Goal: Find specific fact: Find specific fact

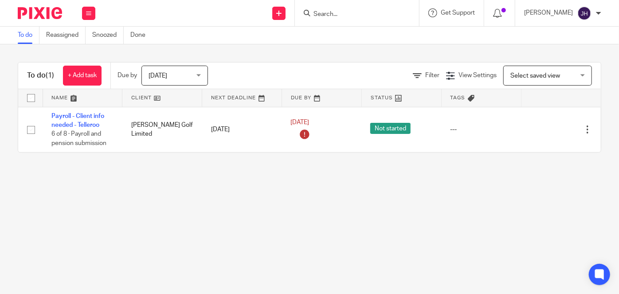
click at [382, 12] on input "Search" at bounding box center [353, 15] width 80 height 8
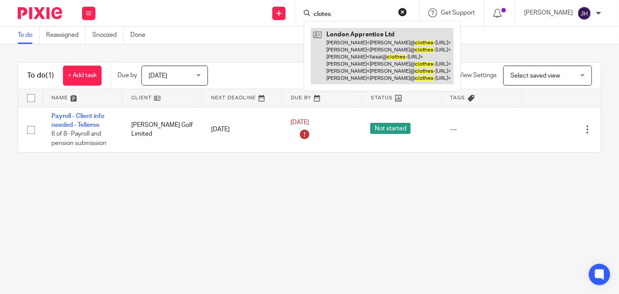
type input "clotes"
click at [395, 43] on link at bounding box center [382, 56] width 143 height 56
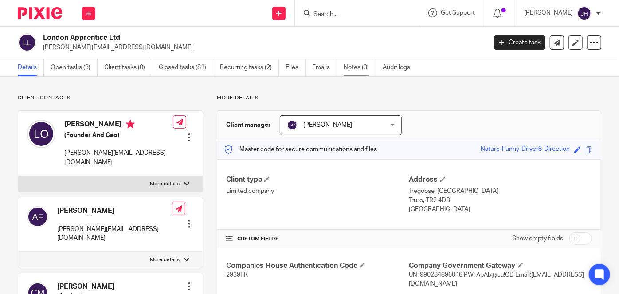
click at [362, 72] on link "Notes (3)" at bounding box center [360, 67] width 32 height 17
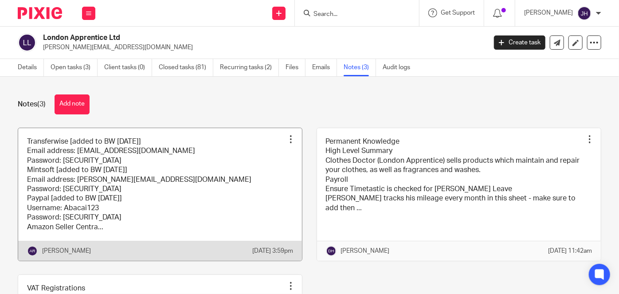
click at [138, 186] on link at bounding box center [160, 194] width 284 height 133
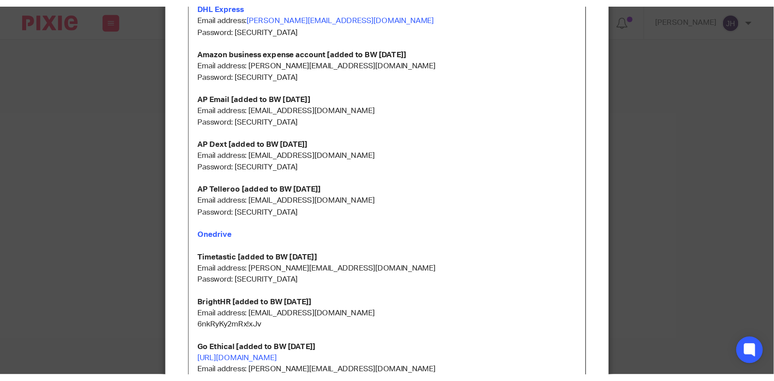
scroll to position [444, 0]
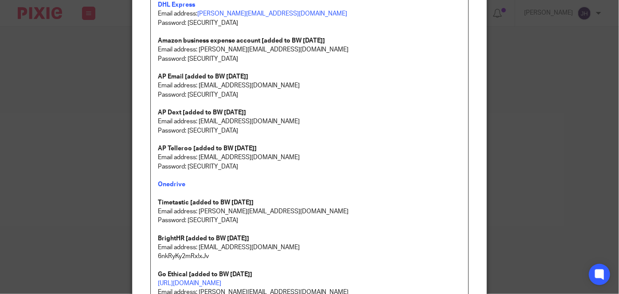
click at [163, 77] on strong "AP Email [added to BW [DATE]]" at bounding box center [203, 77] width 90 height 6
click at [197, 94] on p "Password: [SECURITY_DATA]" at bounding box center [309, 94] width 303 height 9
click at [190, 95] on p "Password: ApAb@ca!CDymAy4ts6yQHzBW3mbGXC" at bounding box center [309, 94] width 303 height 9
click at [192, 94] on p "Password: ApAb@ca!CDymAy4ts6yQHzBW3mbGXC" at bounding box center [309, 94] width 303 height 9
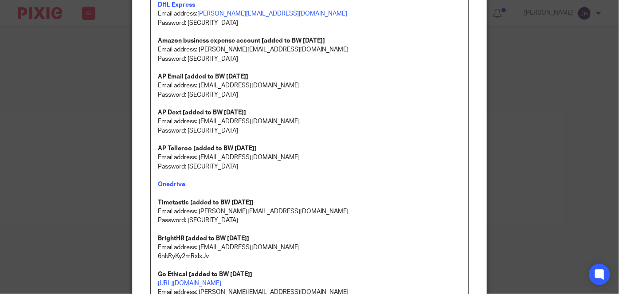
click at [319, 94] on p "Password: ApAb@ca!CDymAy4ts6yQHzBW3mbGXC" at bounding box center [309, 94] width 303 height 9
click at [257, 96] on p "Password: ApAb@ca!CDymAy4ts6yQHzBW3mbGXC" at bounding box center [309, 94] width 303 height 9
click at [256, 96] on p "Password: ApAb@ca!CDymAy4ts6yQHzBW3mbGXC" at bounding box center [309, 94] width 303 height 9
click at [250, 95] on p "Password: ApAb@ca!CDymAy4ts6yQHzBW3mbGXC" at bounding box center [309, 94] width 303 height 9
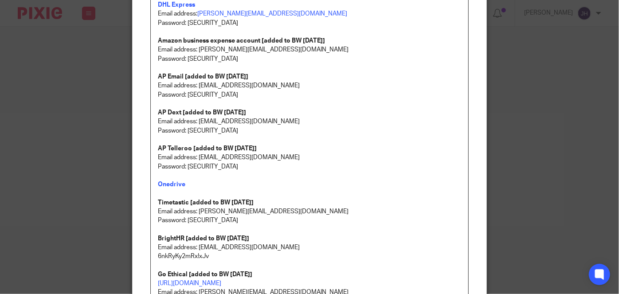
click at [247, 86] on p "Email address: apclothesdoctor@abacai.co.uk" at bounding box center [309, 85] width 303 height 9
click at [224, 96] on p "Password: ApAb@ca!CDymAy4ts6yQHzBW3mbGXC" at bounding box center [309, 94] width 303 height 9
drag, startPoint x: 196, startPoint y: 96, endPoint x: 312, endPoint y: 102, distance: 115.5
click at [312, 102] on div "Transferwise [added to BW 7/8/2025] Email address: accounting@abacai.co.uk Pass…" at bounding box center [310, 196] width 318 height 1088
click at [249, 99] on p at bounding box center [309, 103] width 303 height 9
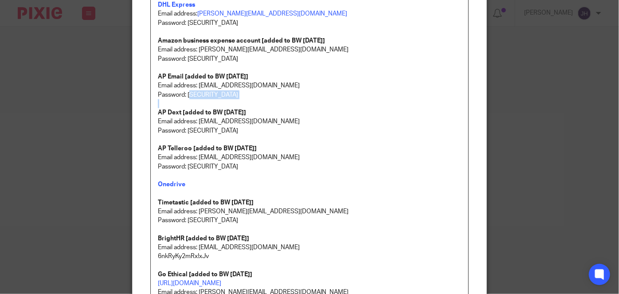
click at [189, 95] on p "Password: ApAb@ca!CDymAy4ts6yQHzBW3mbGXC" at bounding box center [309, 94] width 303 height 9
drag, startPoint x: 185, startPoint y: 95, endPoint x: 319, endPoint y: 99, distance: 134.5
click at [319, 99] on div "Transferwise [added to BW 7/8/2025] Email address: accounting@abacai.co.uk Pass…" at bounding box center [310, 196] width 318 height 1088
copy p "ApAb@ca!CDymAy4ts6yQHzBW3mbGXC"
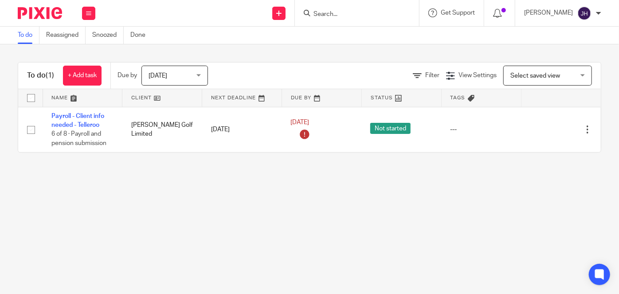
click at [383, 15] on input "Search" at bounding box center [353, 15] width 80 height 8
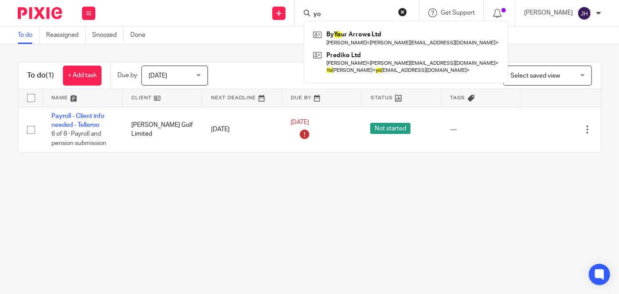
type input "y"
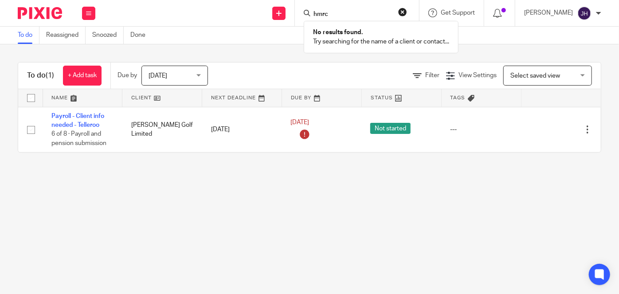
click at [355, 19] on form "hmrc" at bounding box center [360, 13] width 94 height 11
drag, startPoint x: 355, startPoint y: 19, endPoint x: 358, endPoint y: 14, distance: 5.7
click at [355, 19] on form "hmrc" at bounding box center [360, 13] width 94 height 11
click at [358, 14] on input "hmrc" at bounding box center [353, 15] width 80 height 8
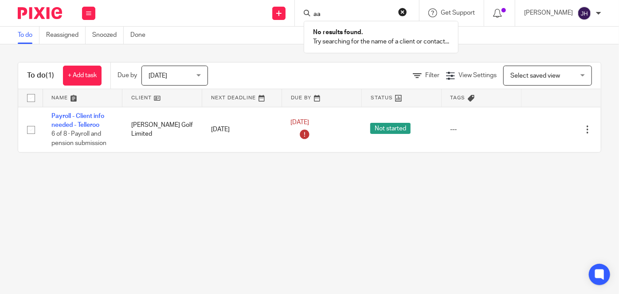
type input "a"
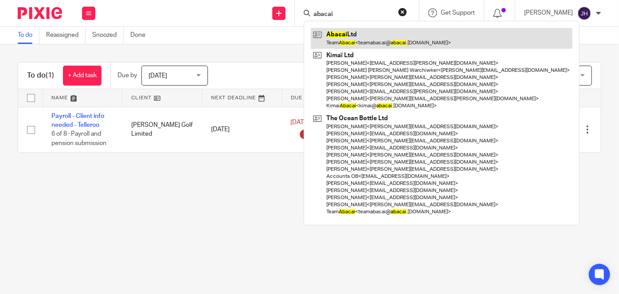
type input "abacai"
click at [382, 32] on link at bounding box center [442, 38] width 262 height 20
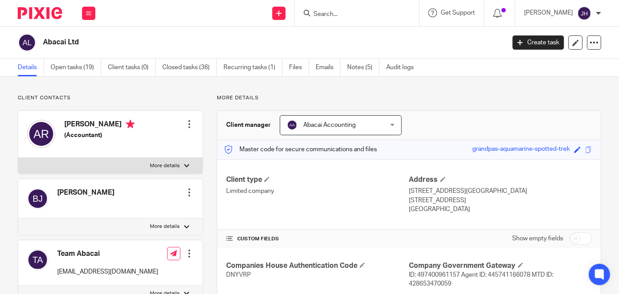
click at [344, 71] on ul "Details Open tasks (19) Client tasks (0) Closed tasks (36) Recurring tasks (1) …" at bounding box center [222, 67] width 409 height 17
click at [358, 64] on link "Notes (5)" at bounding box center [363, 67] width 32 height 17
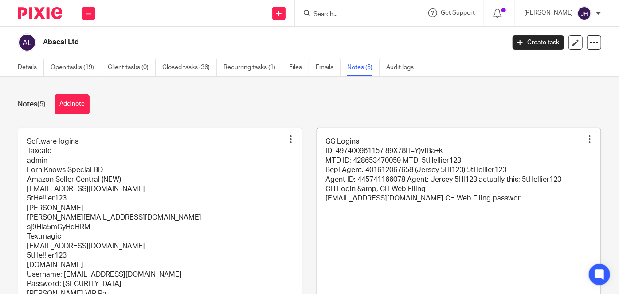
click at [371, 191] on link at bounding box center [459, 227] width 284 height 199
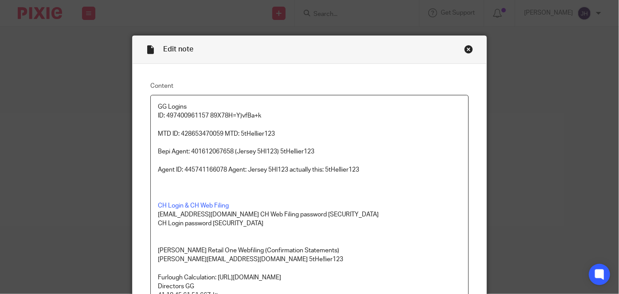
click at [207, 143] on p at bounding box center [309, 142] width 303 height 9
click at [197, 135] on p "MTD ID: 428653470059 MTD: 5tHellier123" at bounding box center [309, 134] width 303 height 9
copy p "428653470059"
click at [261, 136] on p "MTD ID: 428653470059 MTD: 5tHellier123" at bounding box center [309, 134] width 303 height 9
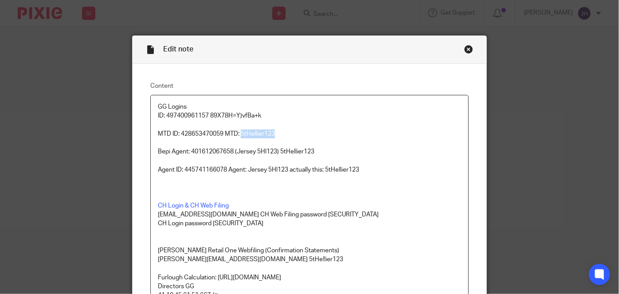
click at [261, 136] on p "MTD ID: 428653470059 MTD: 5tHellier123" at bounding box center [309, 134] width 303 height 9
copy p "5tHellier123"
click at [206, 141] on p at bounding box center [309, 142] width 303 height 9
click at [205, 131] on p "MTD ID: 428653470059 MTD: 5tHellier123" at bounding box center [309, 134] width 303 height 9
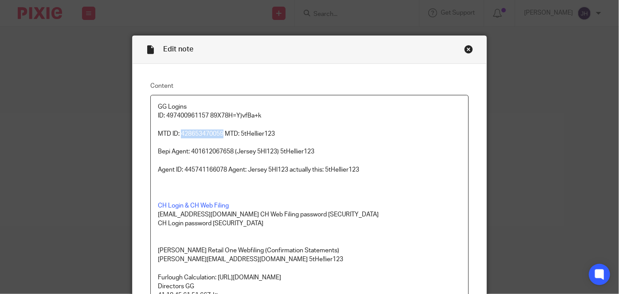
copy p "428653470059"
click at [259, 136] on p "MTD ID: 428653470059 MTD: 5tHellier123" at bounding box center [309, 134] width 303 height 9
copy p "5tHellier123"
drag, startPoint x: 241, startPoint y: 148, endPoint x: 223, endPoint y: 144, distance: 19.1
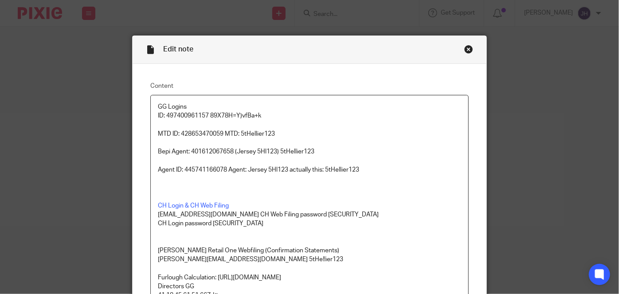
click at [241, 148] on p "Bepi Agent: 401612067658 (Jersey 5Hl123) 5tHellier123" at bounding box center [309, 151] width 303 height 9
click at [206, 135] on p "MTD ID: 428653470059 MTD: 5tHellier123" at bounding box center [309, 134] width 303 height 9
copy p "428653470059"
